Goal: Information Seeking & Learning: Learn about a topic

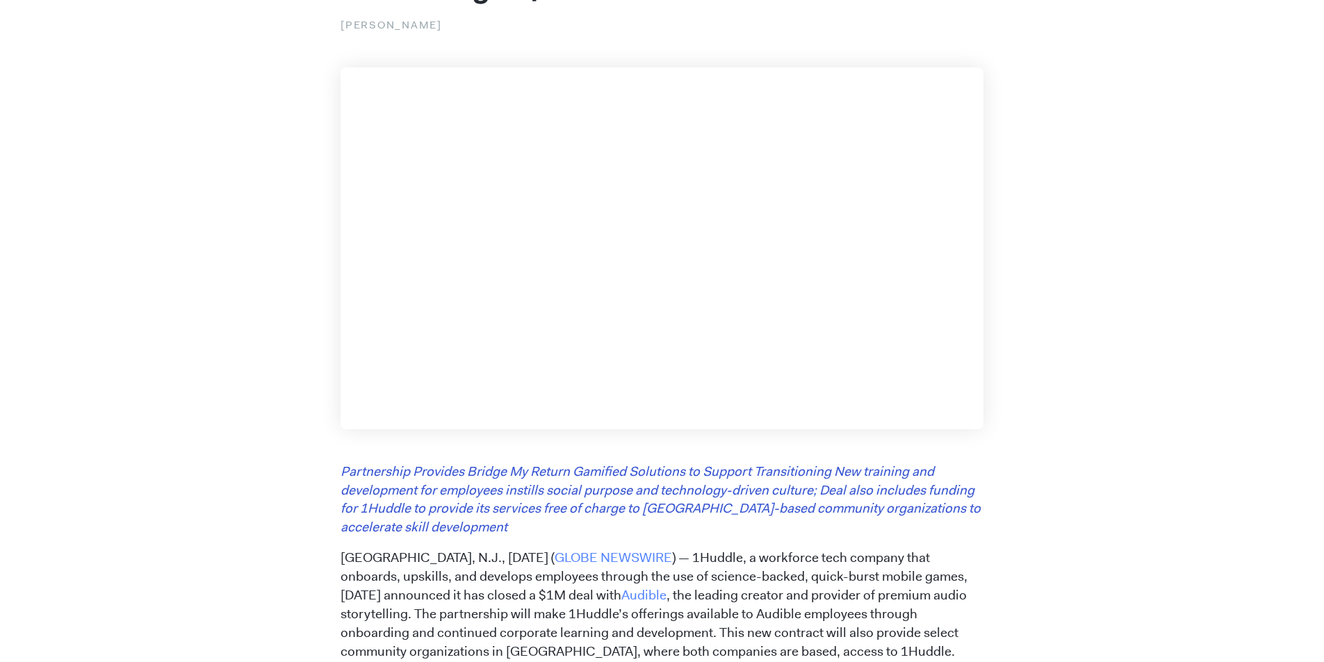
scroll to position [417, 0]
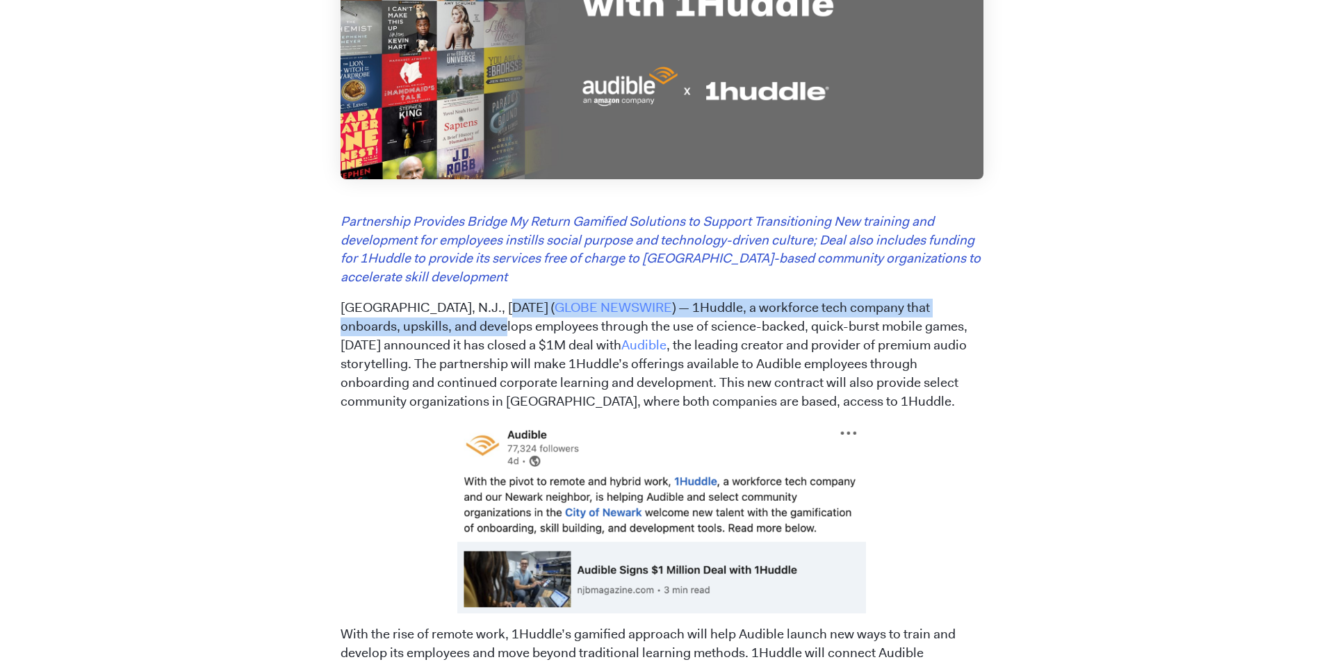
drag, startPoint x: 441, startPoint y: 318, endPoint x: 507, endPoint y: 311, distance: 66.3
click at [507, 311] on p "[GEOGRAPHIC_DATA], N.J., [DATE] ( GLOBE NEWSWIRE ) — 1Huddle, a workforce tech …" at bounding box center [661, 355] width 643 height 113
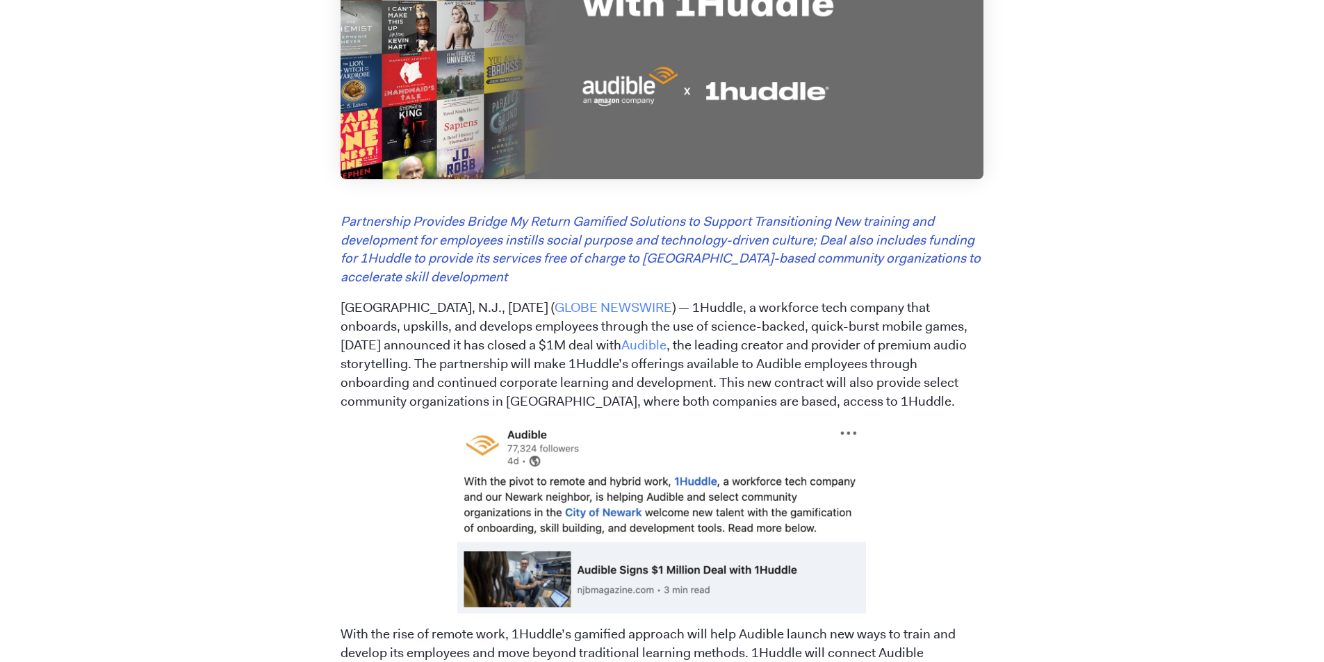
click at [774, 324] on p "[GEOGRAPHIC_DATA], N.J., [DATE] ( GLOBE NEWSWIRE ) — 1Huddle, a workforce tech …" at bounding box center [661, 355] width 643 height 113
click at [758, 312] on p "[GEOGRAPHIC_DATA], N.J., [DATE] ( GLOBE NEWSWIRE ) — 1Huddle, a workforce tech …" at bounding box center [661, 355] width 643 height 113
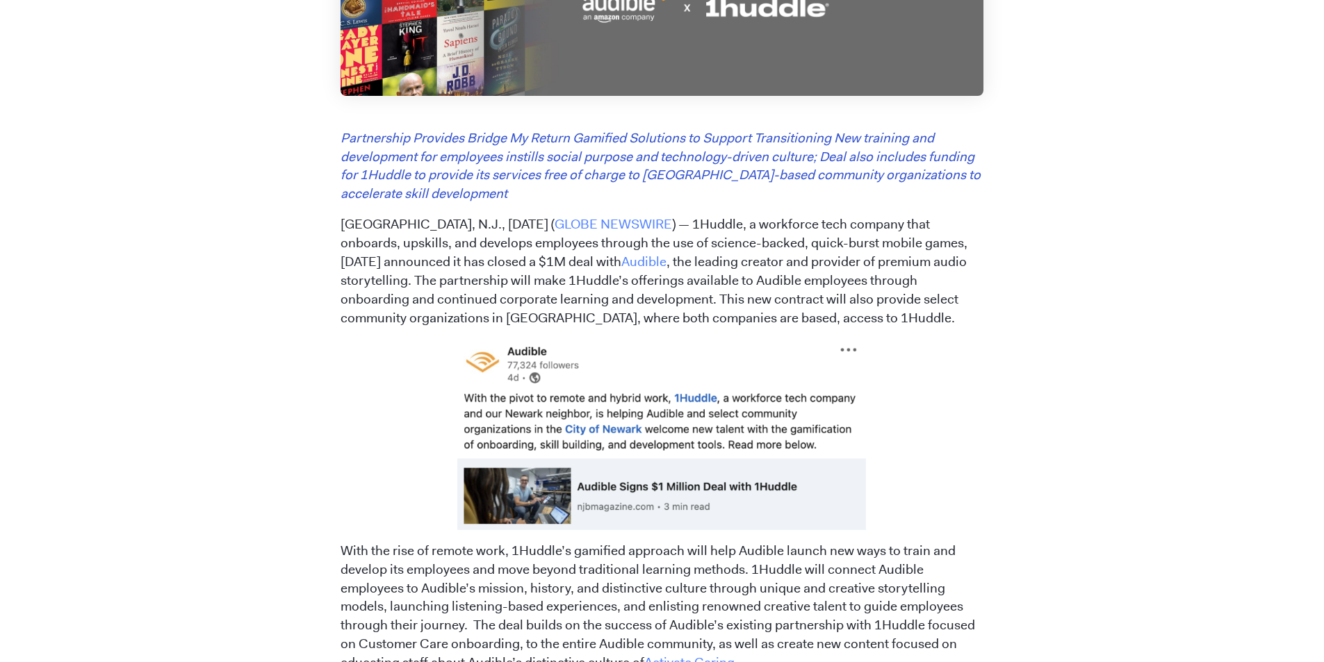
click at [777, 248] on p "[GEOGRAPHIC_DATA], N.J., [DATE] ( GLOBE NEWSWIRE ) — 1Huddle, a workforce tech …" at bounding box center [661, 271] width 643 height 113
drag, startPoint x: 648, startPoint y: 248, endPoint x: 727, endPoint y: 240, distance: 80.3
click at [727, 240] on p "[GEOGRAPHIC_DATA], N.J., [DATE] ( GLOBE NEWSWIRE ) — 1Huddle, a workforce tech …" at bounding box center [661, 271] width 643 height 113
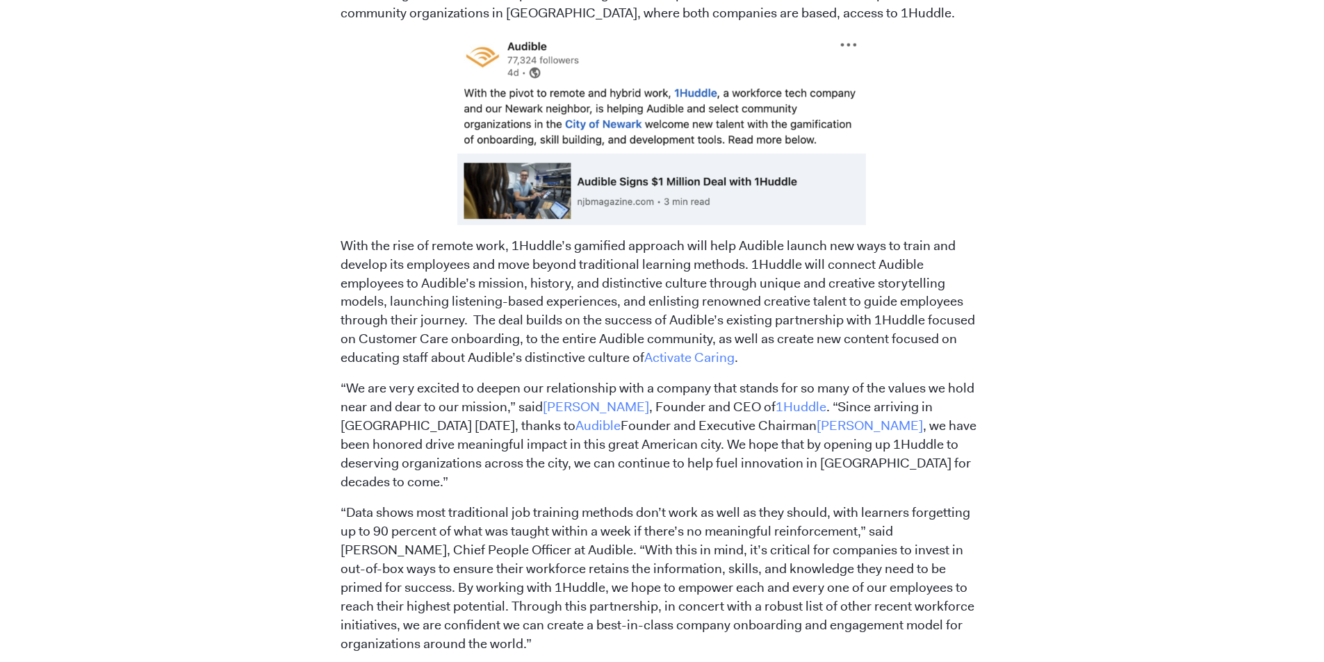
scroll to position [834, 0]
